Goal: Check status: Check status

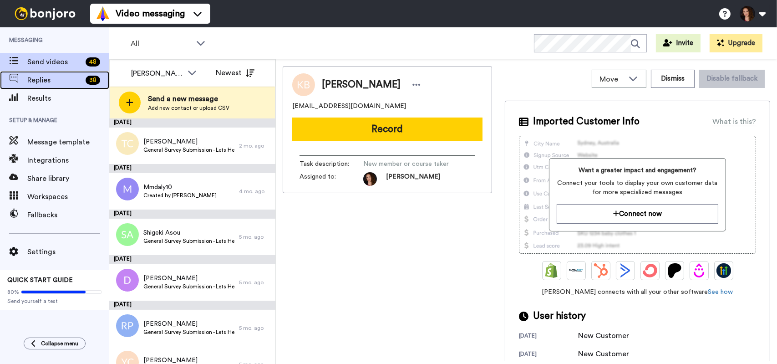
click at [46, 80] on span "Replies" at bounding box center [54, 80] width 55 height 11
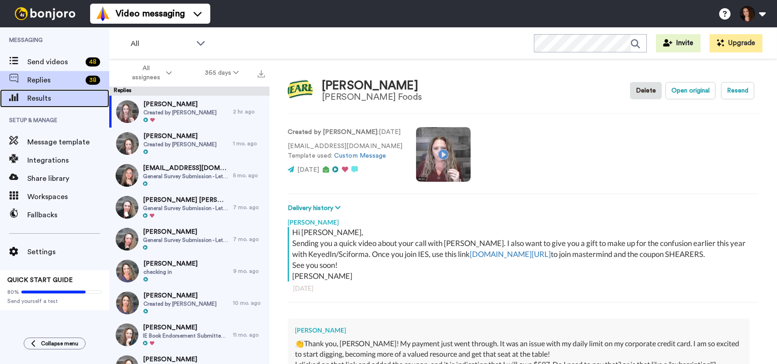
click at [50, 98] on span "Results" at bounding box center [68, 98] width 82 height 11
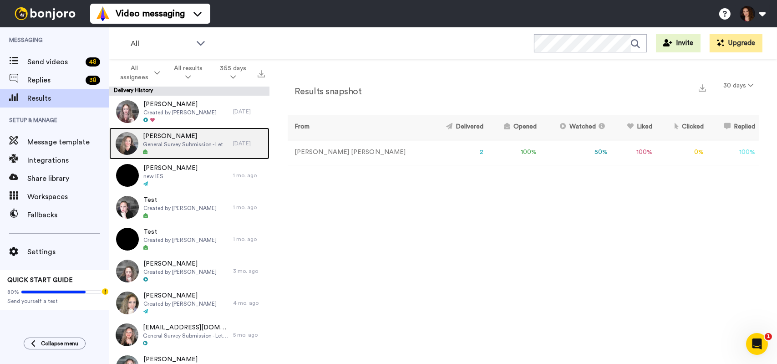
click at [171, 137] on span "Lisa McDougall" at bounding box center [186, 136] width 86 height 9
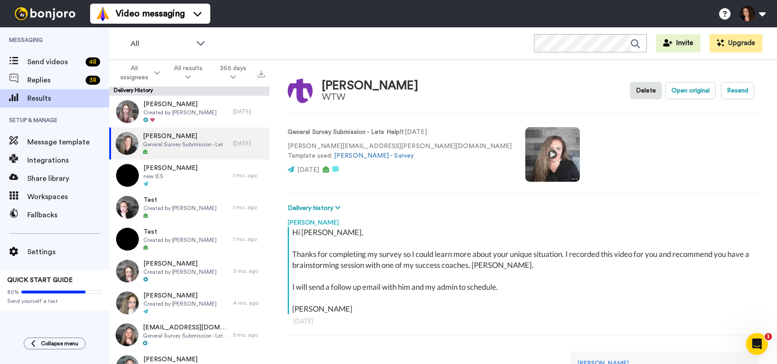
click at [378, 238] on div "Hi Lisa, Thanks for completing my survey so I could learn more about your uniqu…" at bounding box center [524, 270] width 464 height 87
type textarea "x"
